Goal: Task Accomplishment & Management: Manage account settings

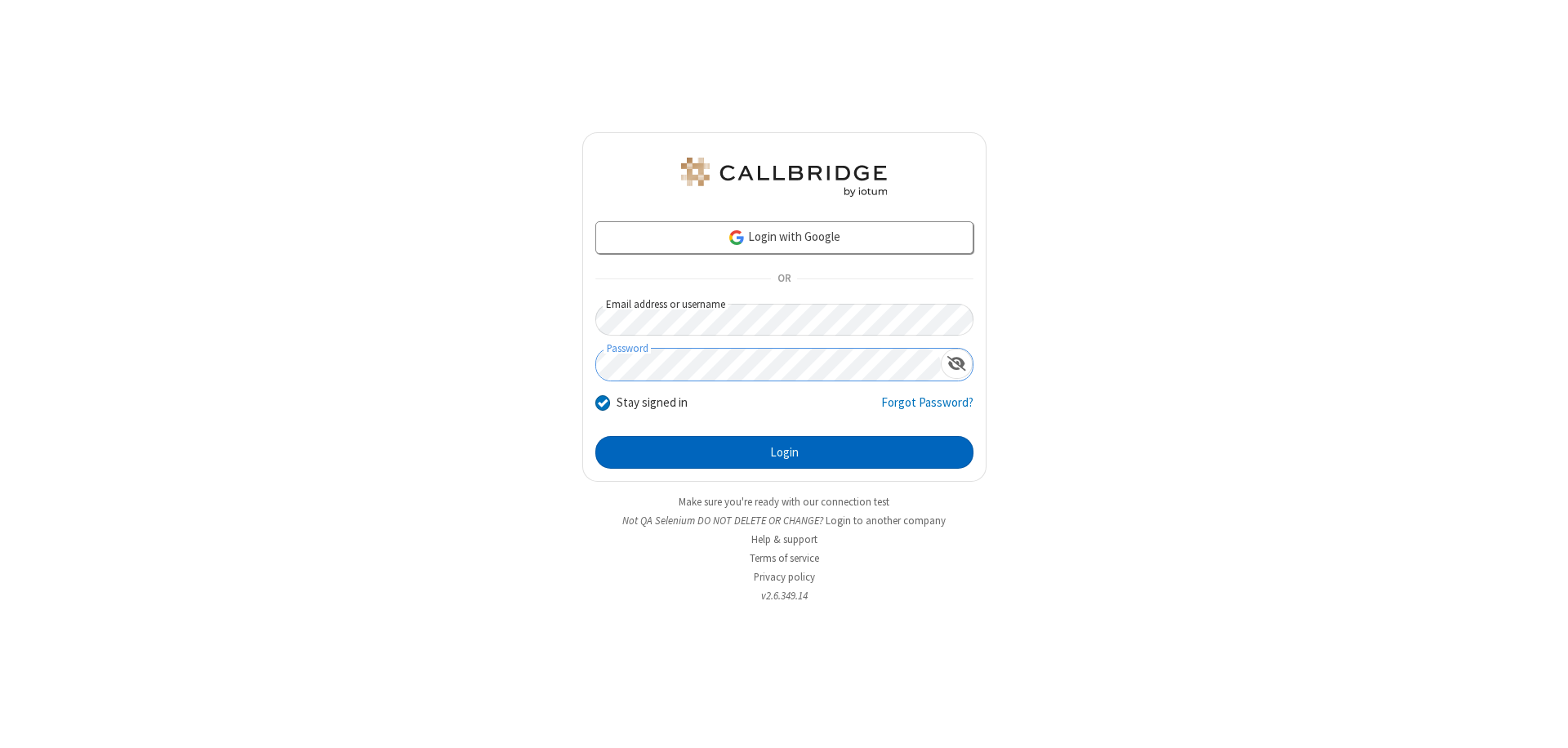
click at [784, 452] on button "Login" at bounding box center [784, 452] width 378 height 32
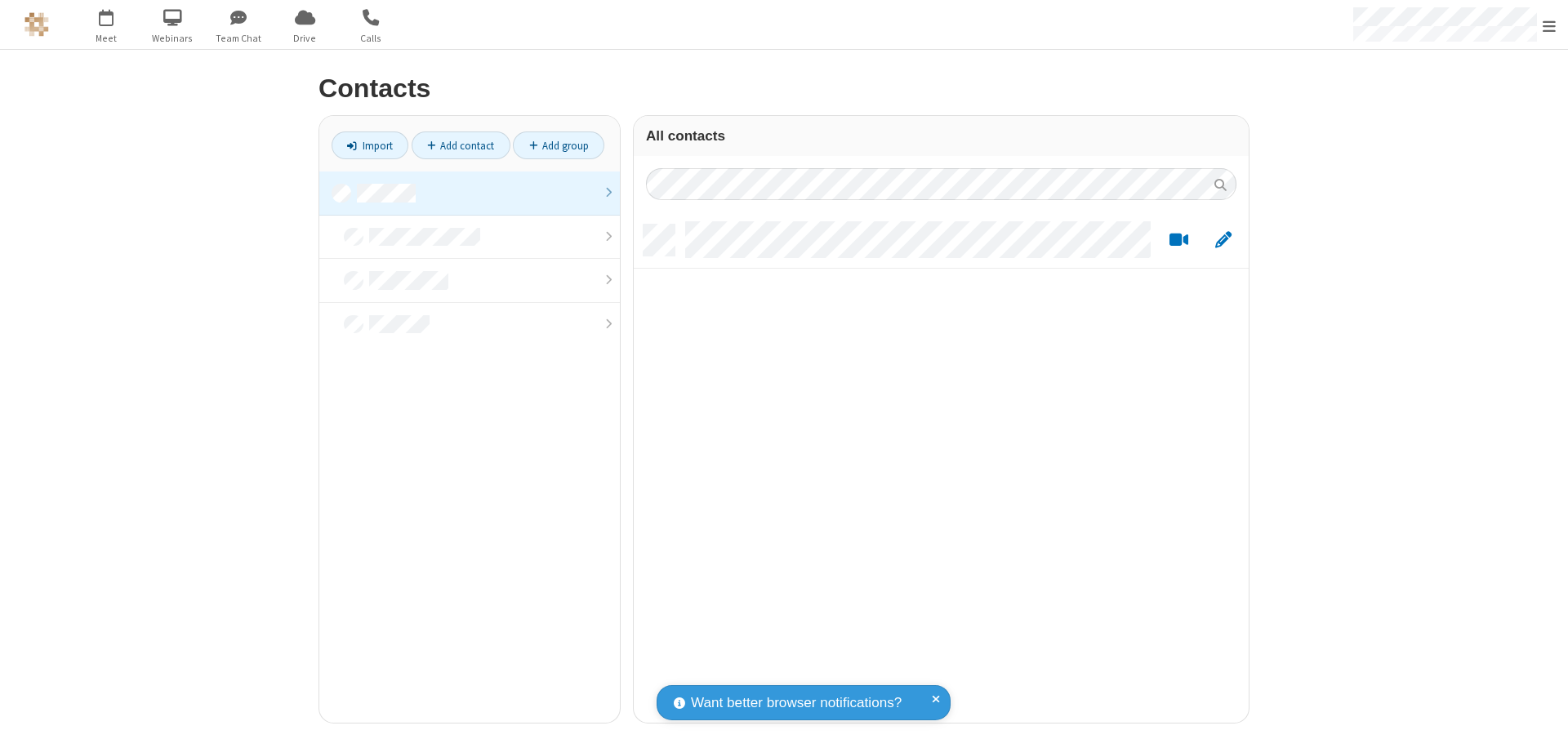
scroll to position [498, 603]
click at [469, 192] on link at bounding box center [469, 193] width 301 height 44
click at [460, 145] on link "Add contact" at bounding box center [460, 145] width 98 height 28
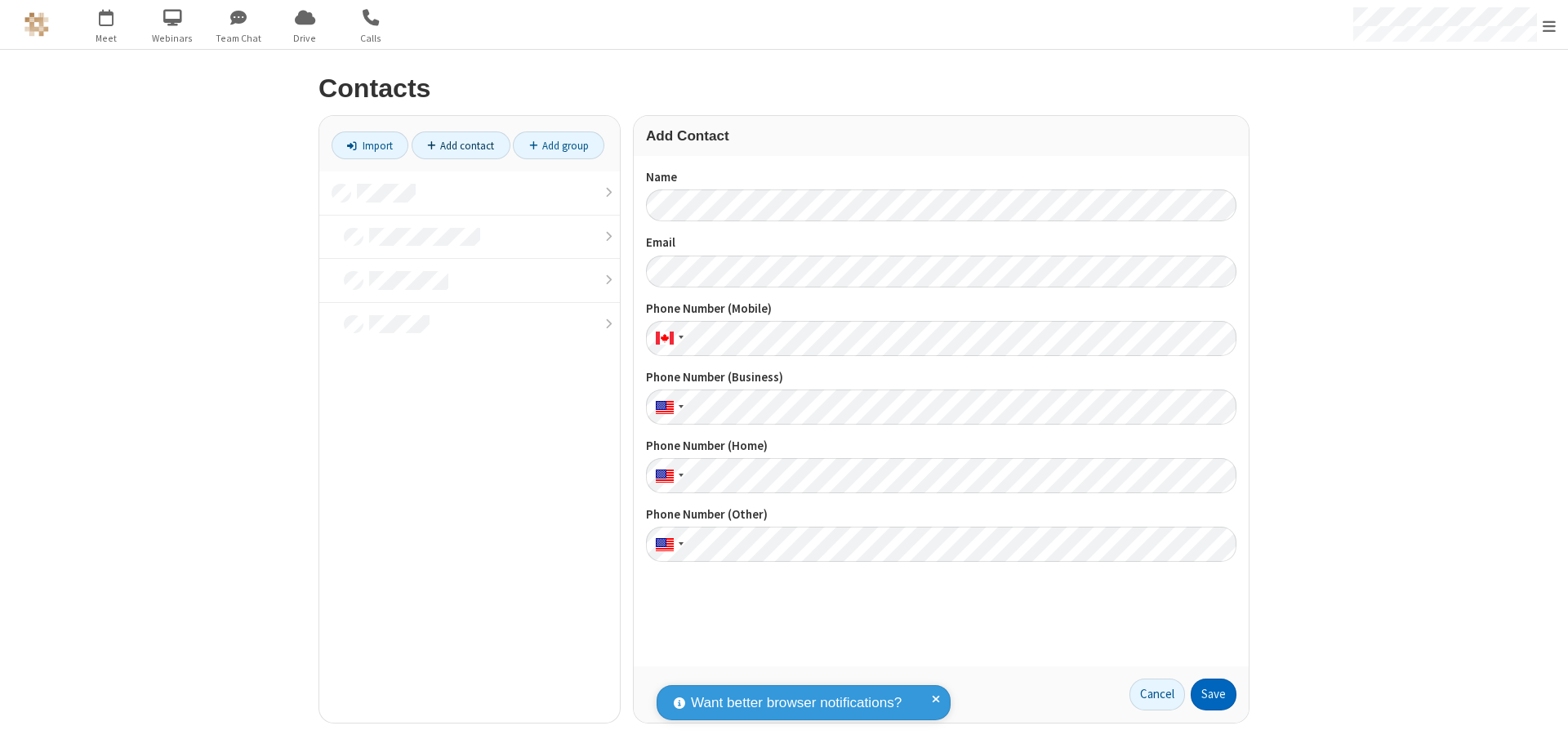
click at [1213, 694] on button "Save" at bounding box center [1213, 695] width 46 height 32
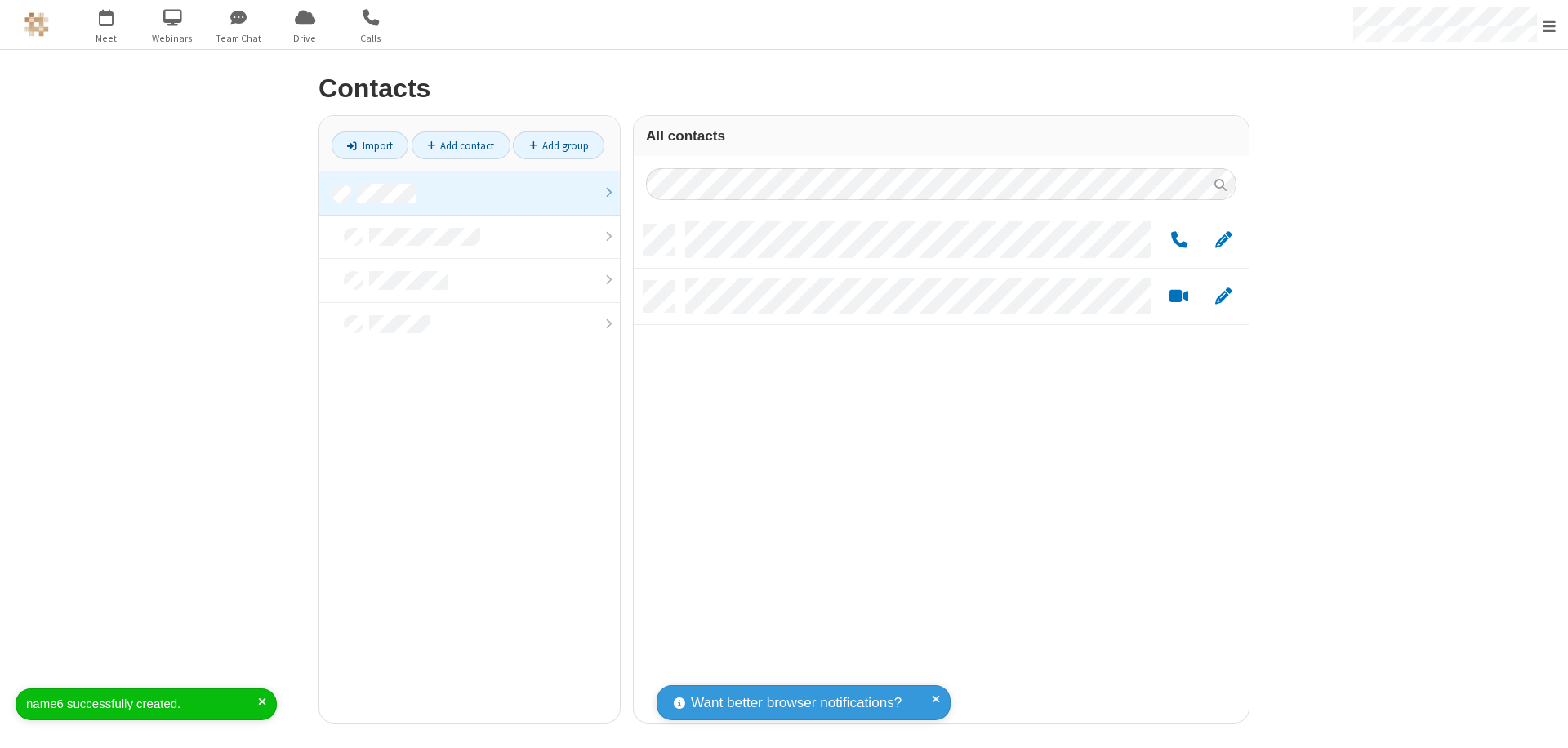
scroll to position [498, 603]
